Goal: Task Accomplishment & Management: Manage account settings

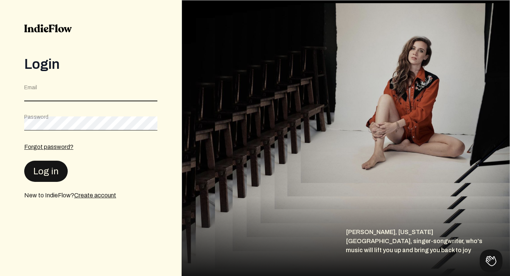
type input "[EMAIL_ADDRESS][DOMAIN_NAME]"
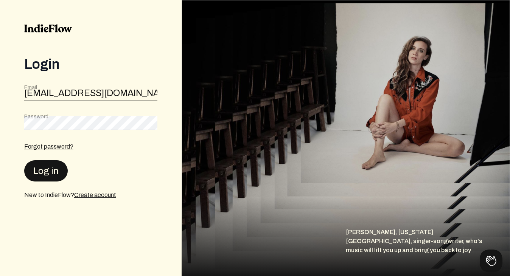
click at [34, 174] on button "Log in" at bounding box center [46, 170] width 44 height 21
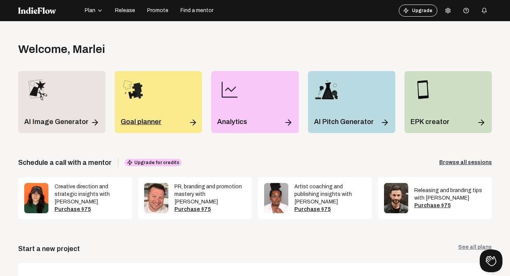
click at [140, 99] on img at bounding box center [133, 89] width 25 height 25
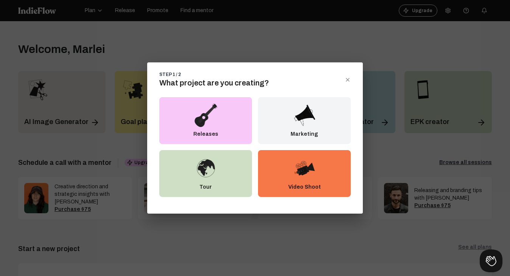
click at [200, 121] on img at bounding box center [206, 115] width 24 height 24
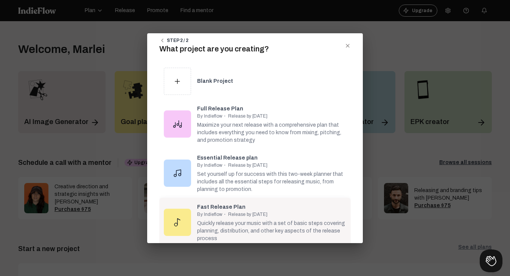
scroll to position [67, 0]
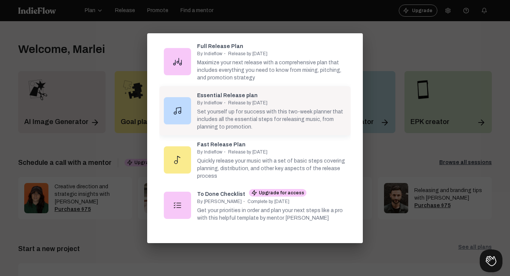
click at [263, 120] on div "Set yourself up for success with this two-week planner that includes all the es…" at bounding box center [271, 118] width 149 height 25
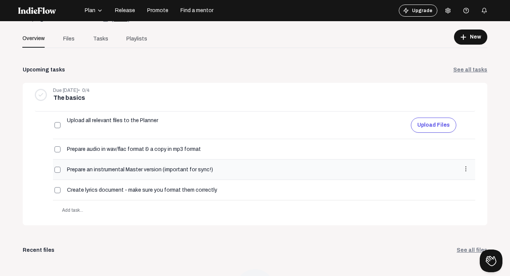
scroll to position [21, 0]
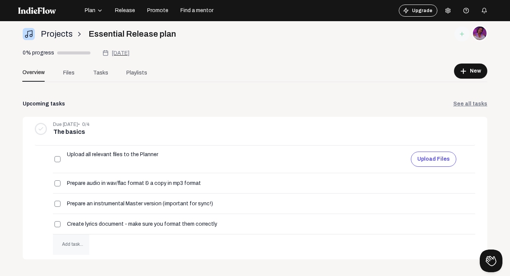
click at [69, 249] on span "Add task..." at bounding box center [71, 245] width 36 height 20
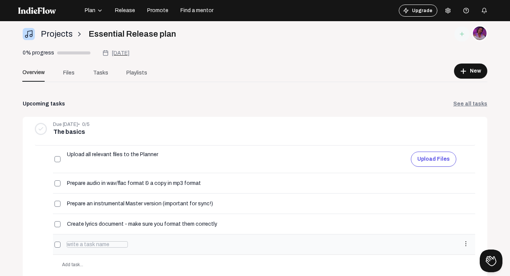
click at [96, 241] on div "more_vert" at bounding box center [264, 245] width 422 height 20
click at [95, 243] on input at bounding box center [97, 244] width 61 height 6
type input "Plan Cover Art Shoot Venue"
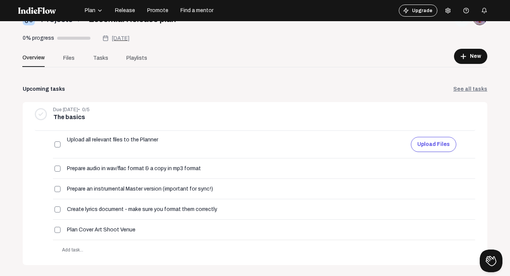
scroll to position [98, 0]
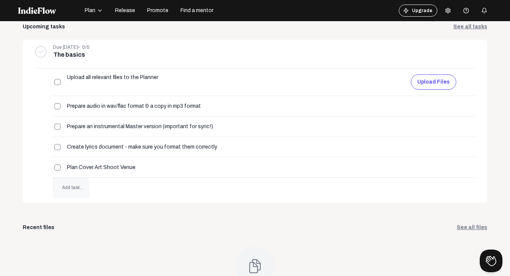
click at [86, 190] on span "Add task..." at bounding box center [71, 188] width 36 height 20
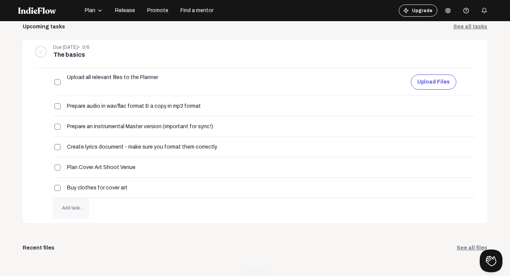
type input "Buy clothes for cover art"
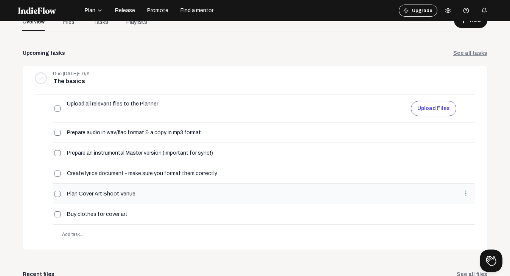
scroll to position [71, 0]
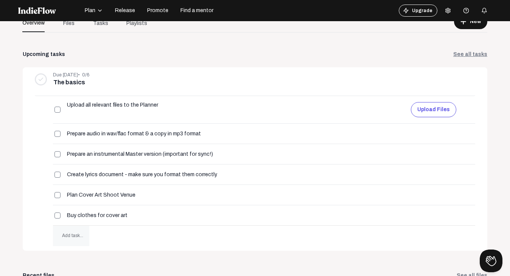
click at [75, 237] on span "Add task..." at bounding box center [72, 235] width 21 height 5
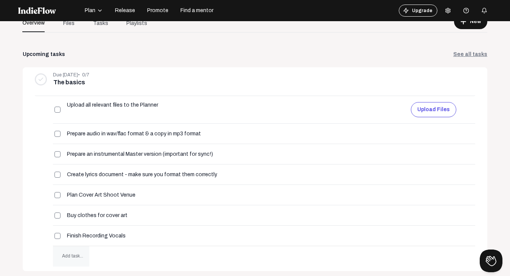
type input "Finish Recording Vocals"
click at [72, 256] on span "Add task..." at bounding box center [72, 256] width 21 height 5
type input "Finish Preparing Demo"
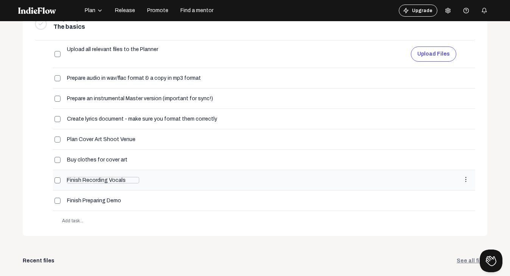
scroll to position [136, 0]
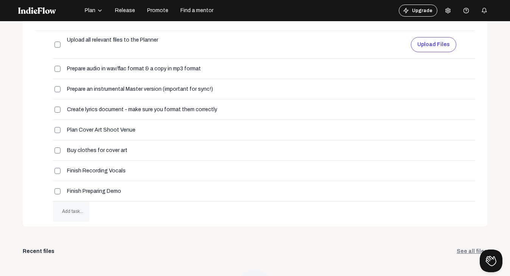
click at [71, 209] on span "Add task..." at bounding box center [72, 211] width 21 height 5
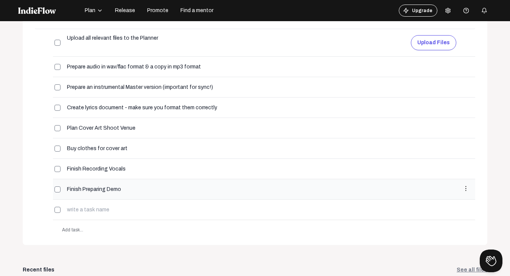
scroll to position [238, 0]
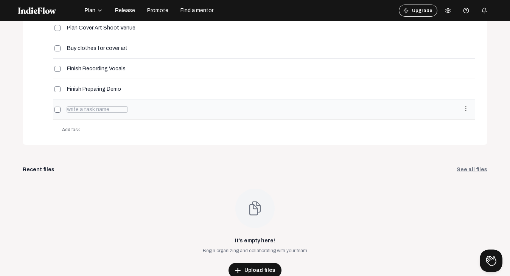
click at [112, 111] on input at bounding box center [97, 109] width 61 height 6
click at [112, 185] on div "It’s empty here! Begin organizing and collaborating with your team add Upload f…" at bounding box center [255, 230] width 465 height 95
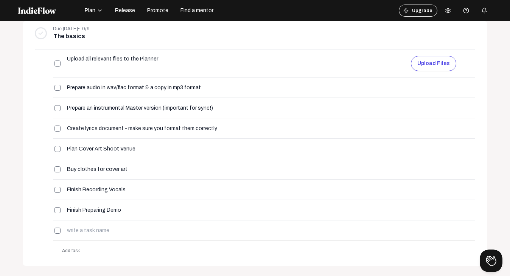
scroll to position [29, 0]
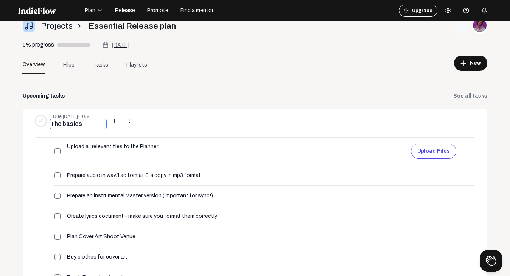
click at [89, 124] on input "The basics" at bounding box center [78, 124] width 57 height 10
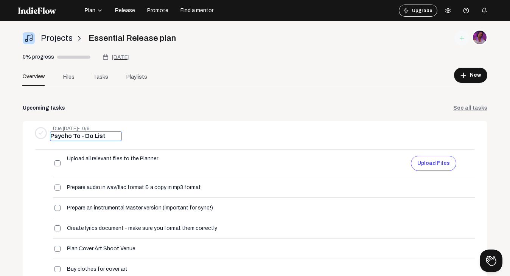
scroll to position [0, 0]
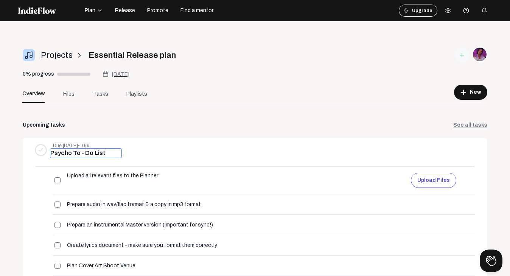
type input "Psycho To - Do List"
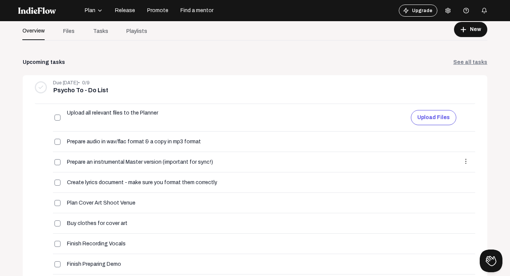
scroll to position [95, 0]
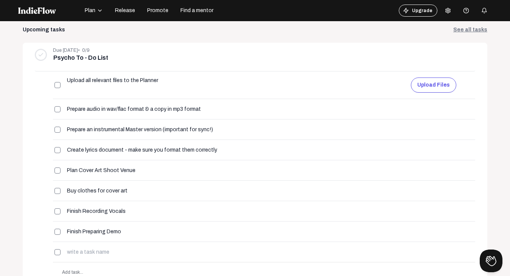
click at [270, 6] on nav "Plan Release Promote Find a mentor Upgrade Help center" at bounding box center [255, 10] width 510 height 21
